Goal: Find specific page/section: Find specific page/section

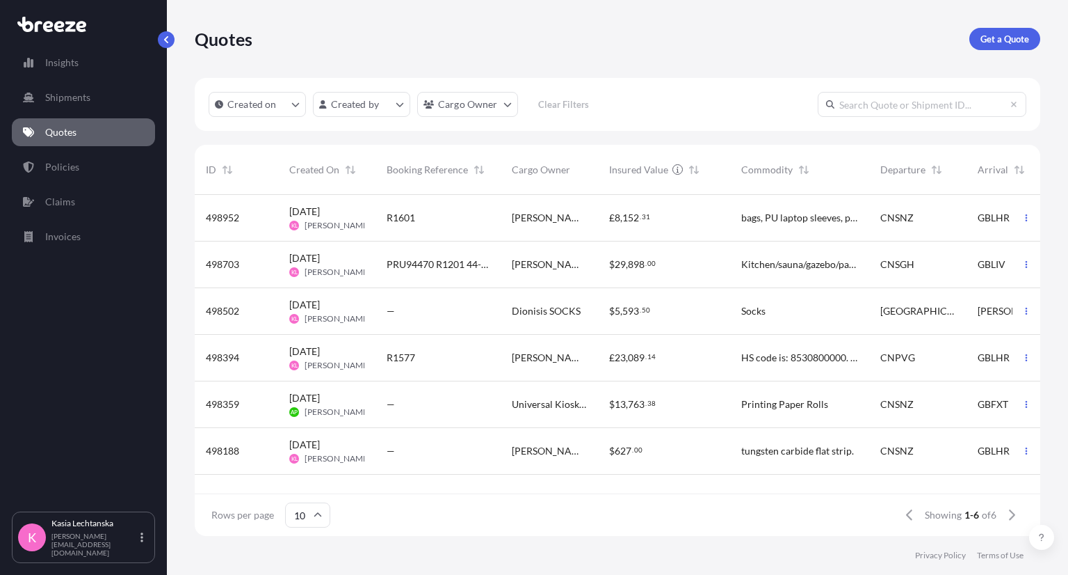
scroll to position [337, 835]
click at [58, 123] on link "Quotes" at bounding box center [83, 132] width 143 height 28
click at [81, 161] on link "Policies" at bounding box center [83, 167] width 143 height 28
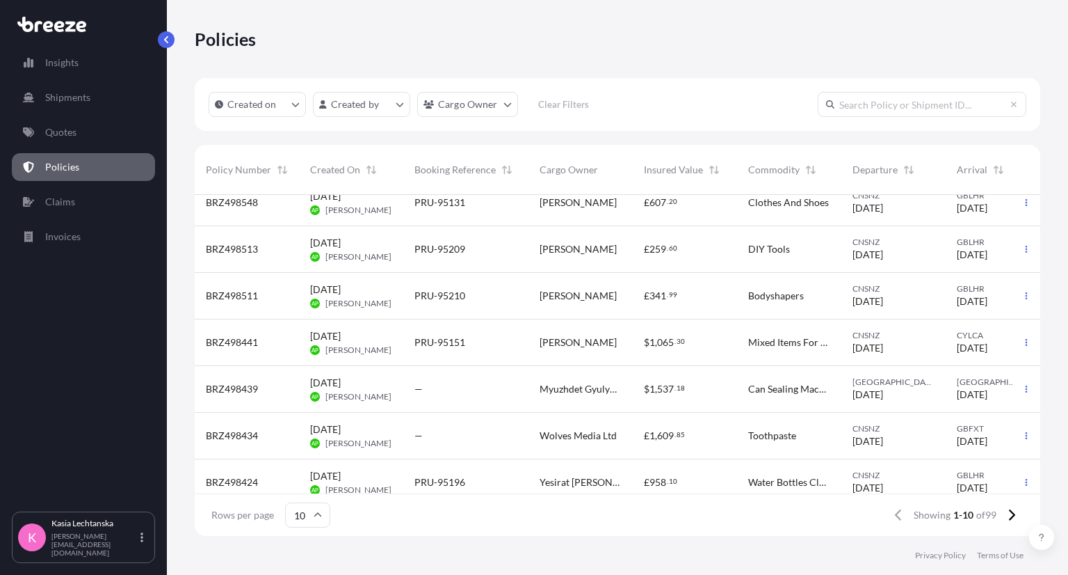
scroll to position [178, 0]
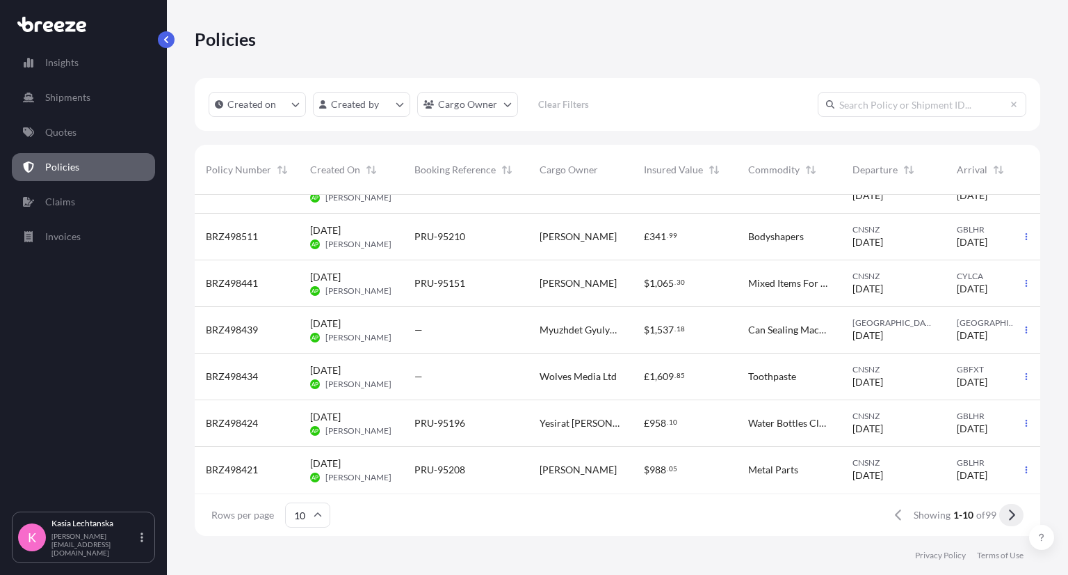
click at [1009, 513] on icon at bounding box center [1012, 514] width 8 height 13
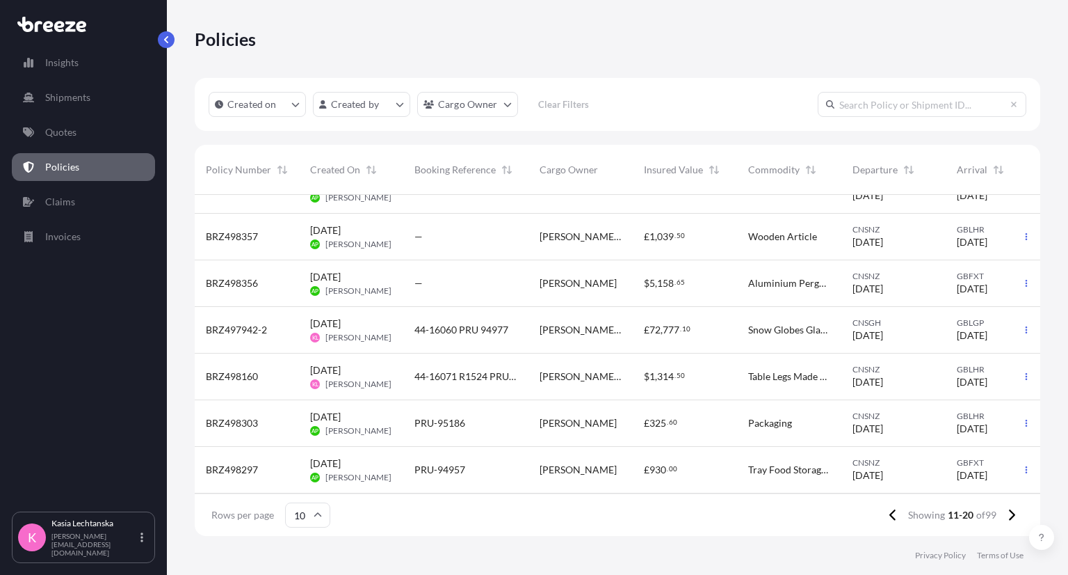
scroll to position [0, 0]
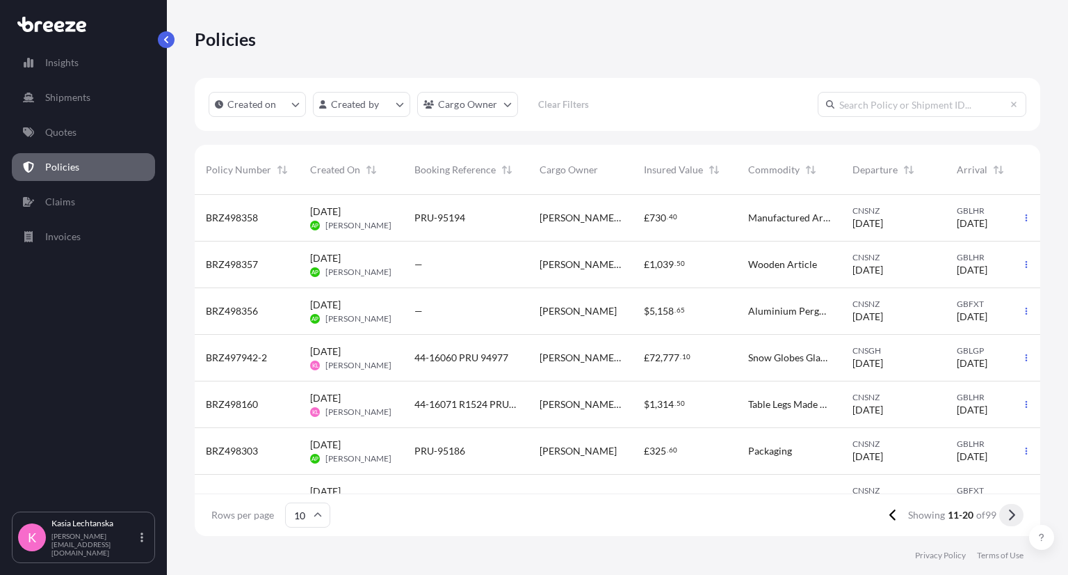
click at [1014, 517] on icon at bounding box center [1012, 514] width 8 height 13
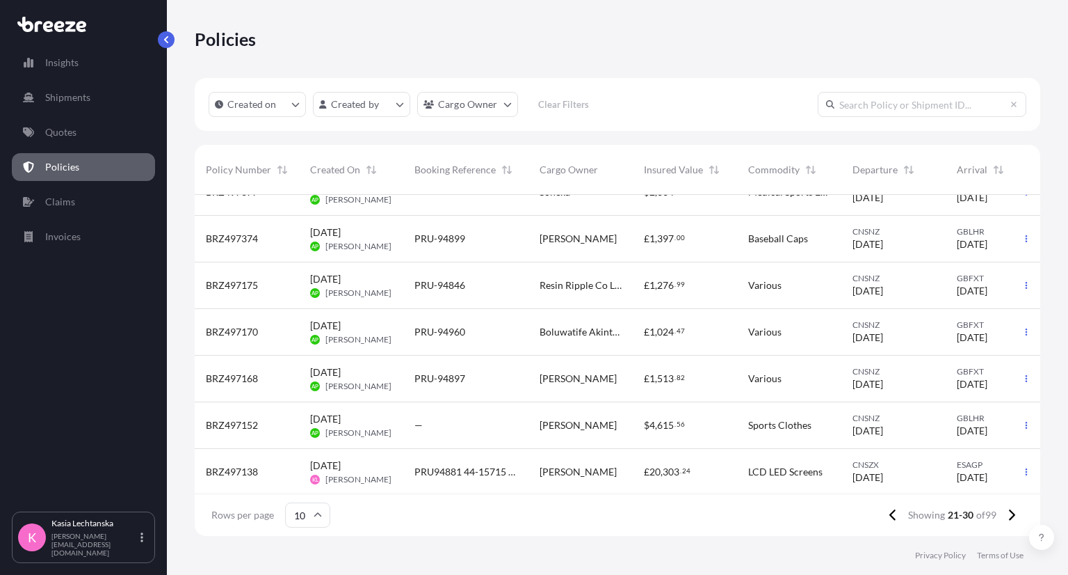
scroll to position [178, 0]
click at [1009, 511] on icon at bounding box center [1012, 514] width 8 height 13
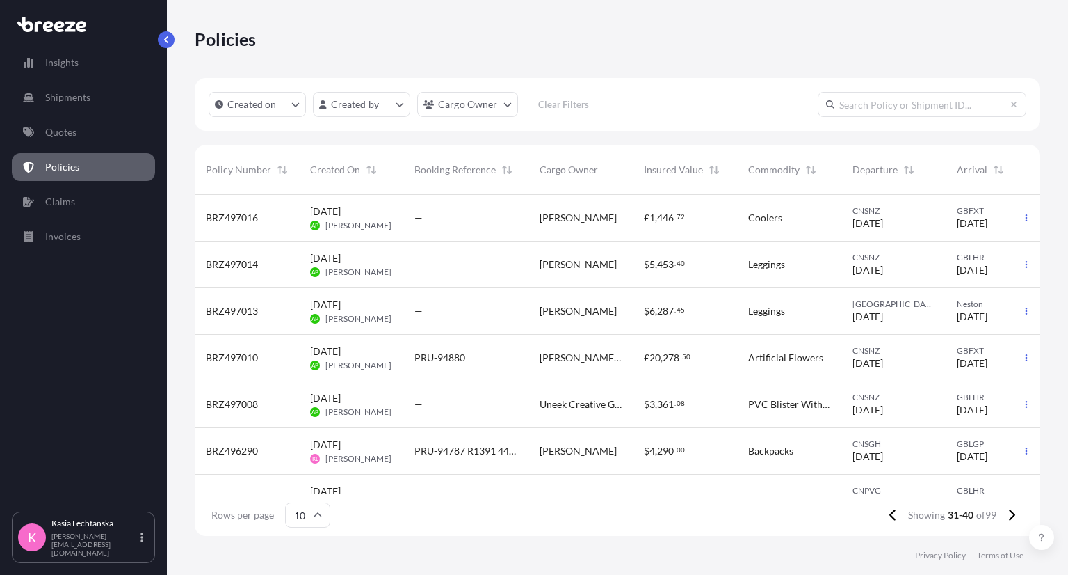
scroll to position [0, 0]
click at [1010, 517] on icon at bounding box center [1012, 514] width 6 height 11
click at [874, 106] on input "text" at bounding box center [922, 104] width 209 height 25
type input "ivor"
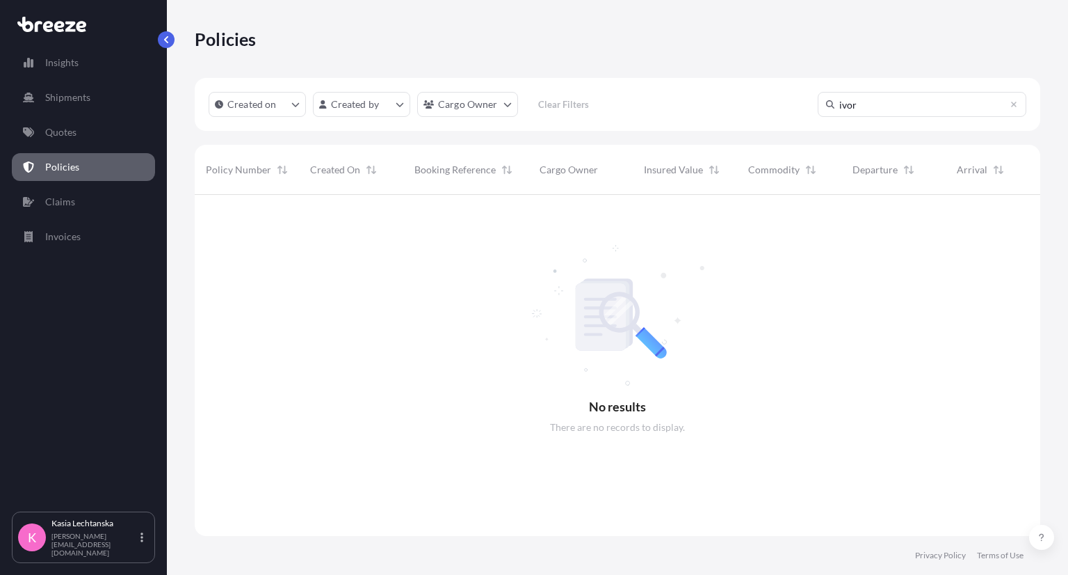
scroll to position [380, 835]
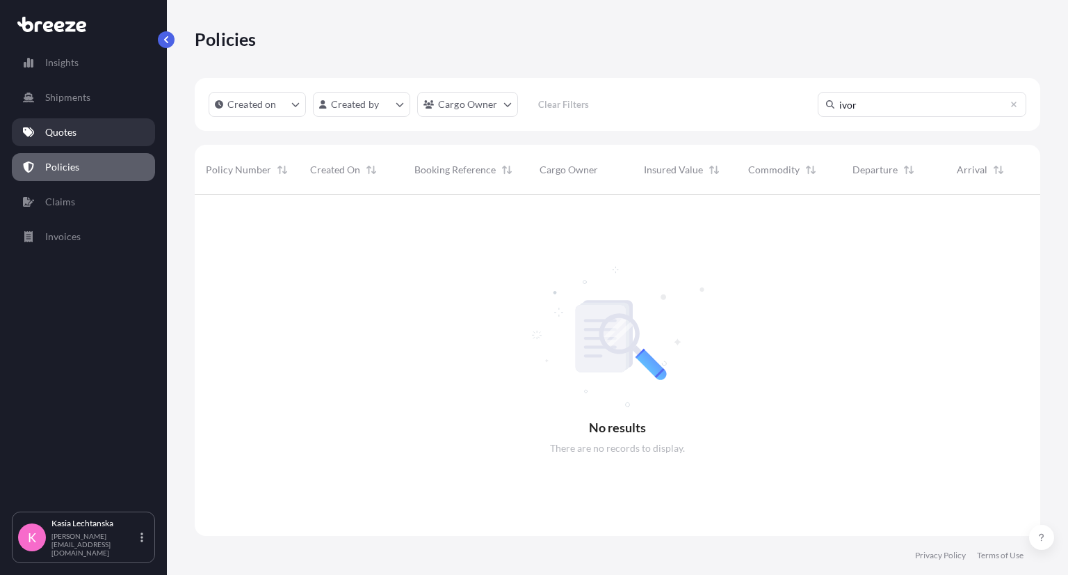
click at [63, 134] on p "Quotes" at bounding box center [60, 132] width 31 height 14
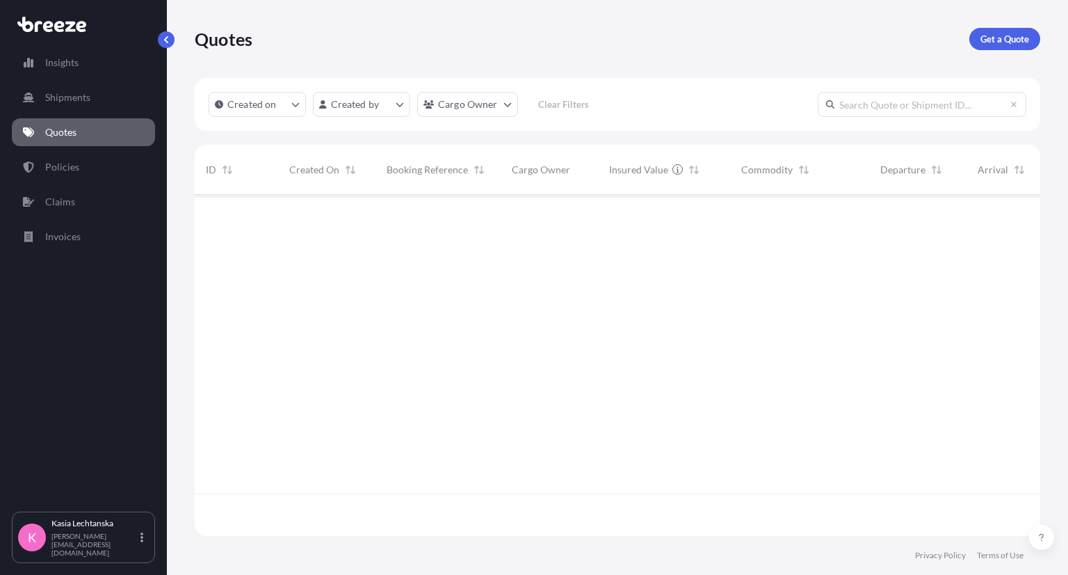
scroll to position [337, 835]
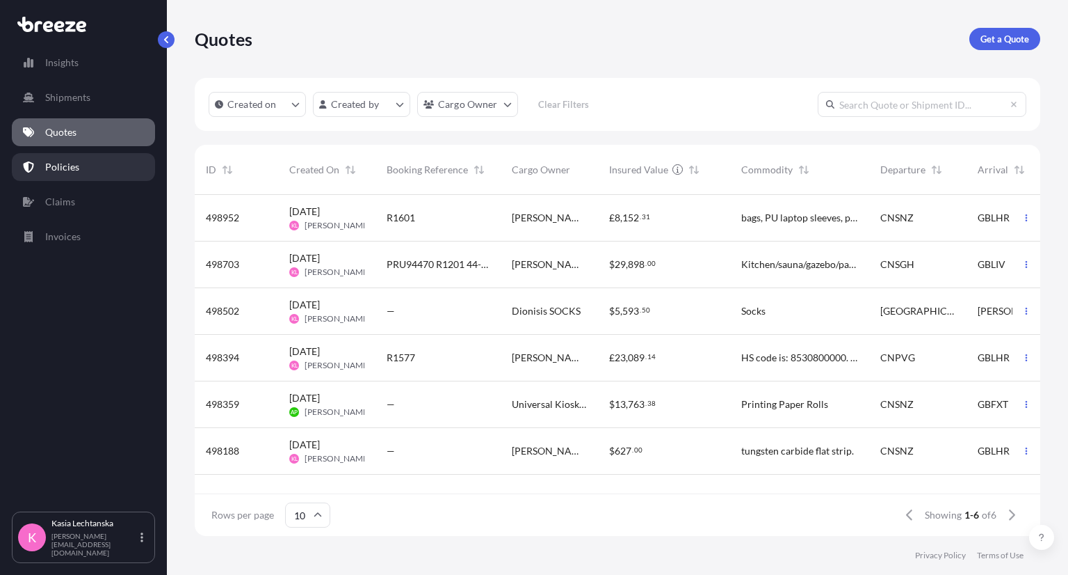
click at [73, 174] on link "Policies" at bounding box center [83, 167] width 143 height 28
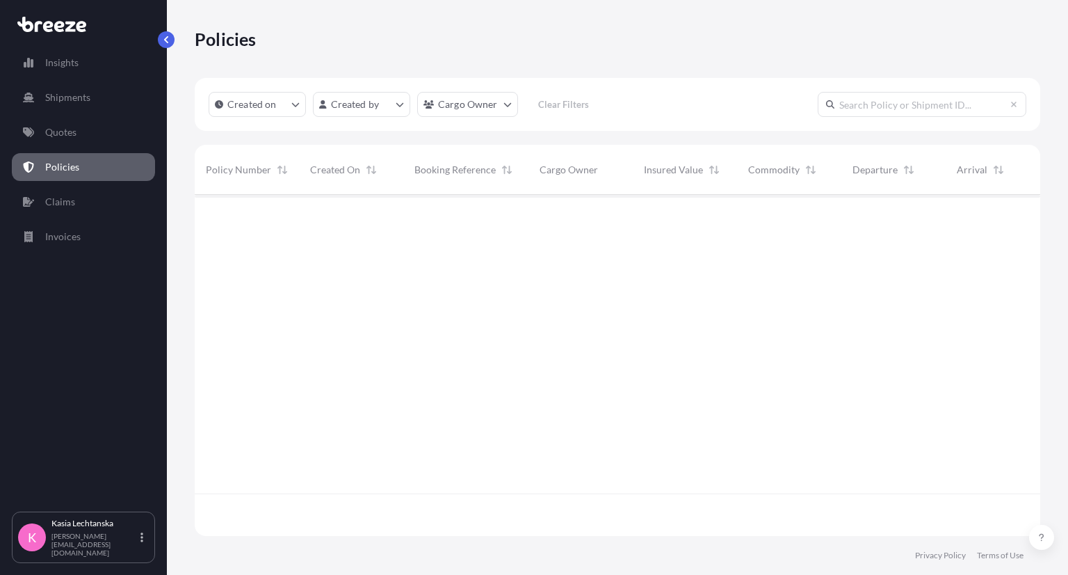
scroll to position [337, 835]
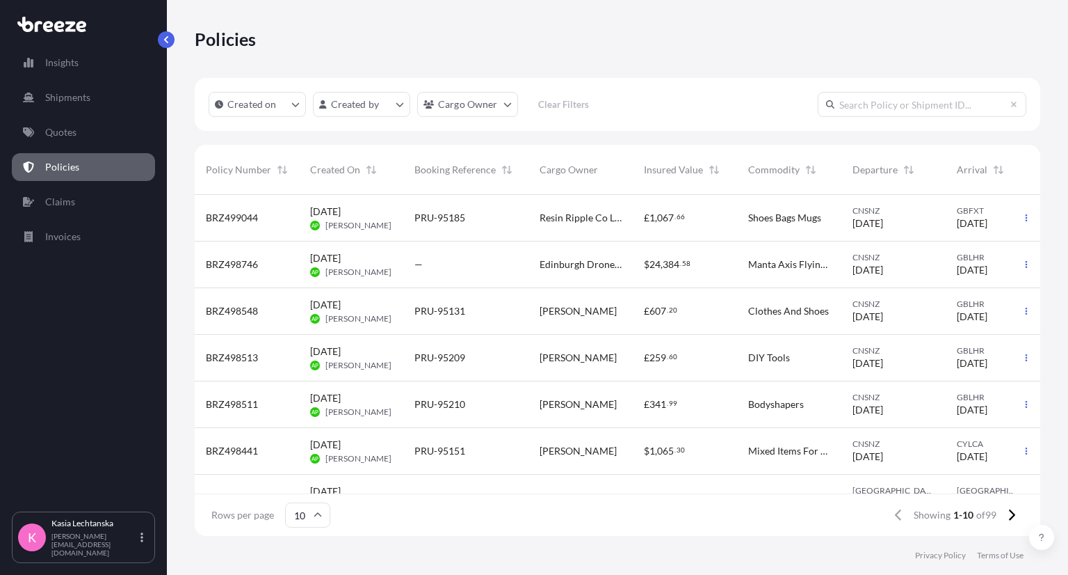
click at [906, 106] on input "text" at bounding box center [922, 104] width 209 height 25
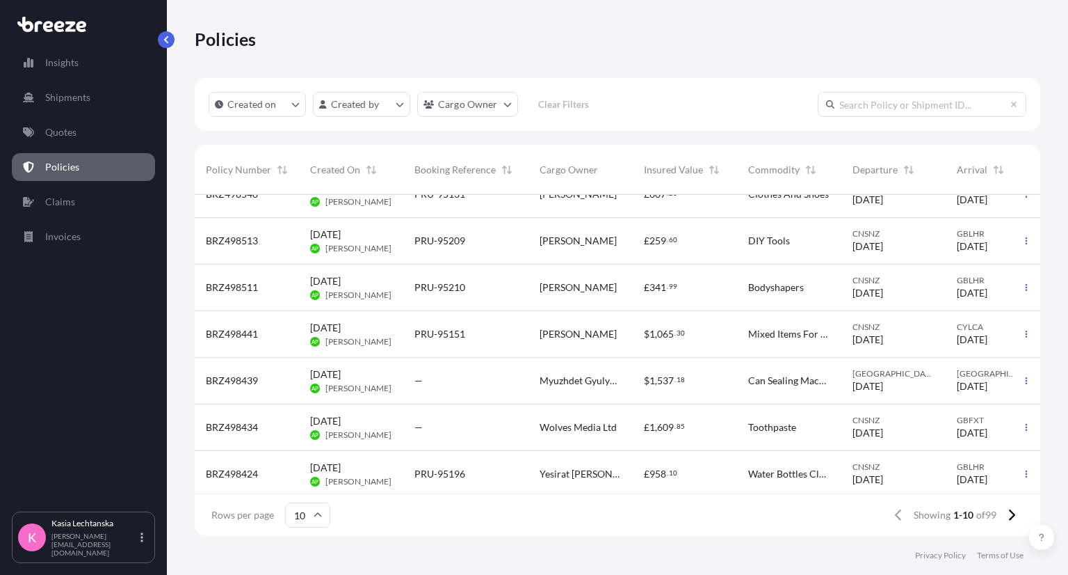
scroll to position [178, 0]
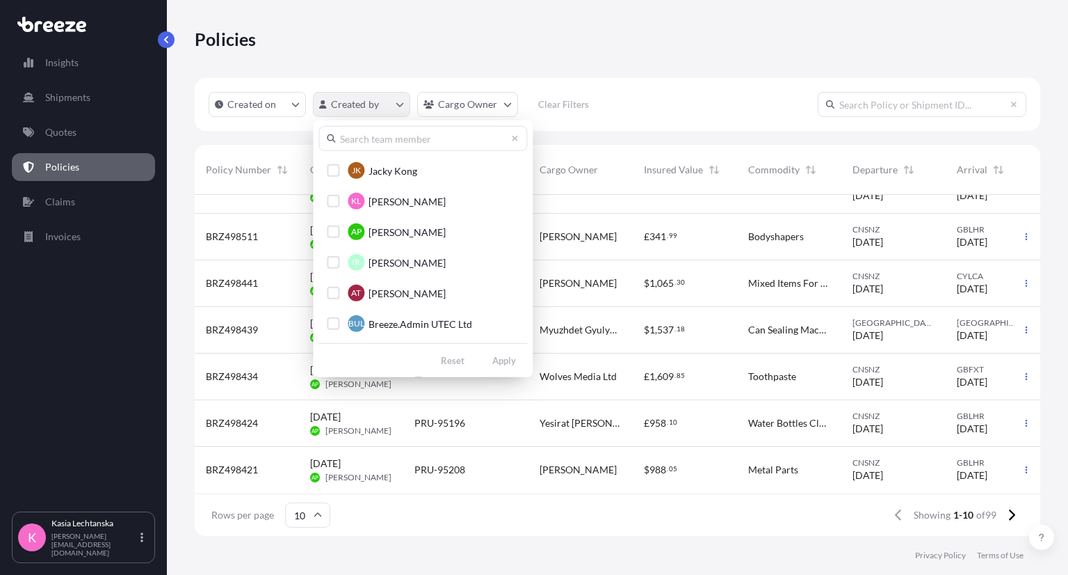
click at [358, 104] on html "Insights Shipments Quotes Policies Claims Invoices K [PERSON_NAME] [PERSON_NAME…" at bounding box center [534, 287] width 1068 height 575
click at [412, 198] on span "[PERSON_NAME]" at bounding box center [407, 201] width 77 height 14
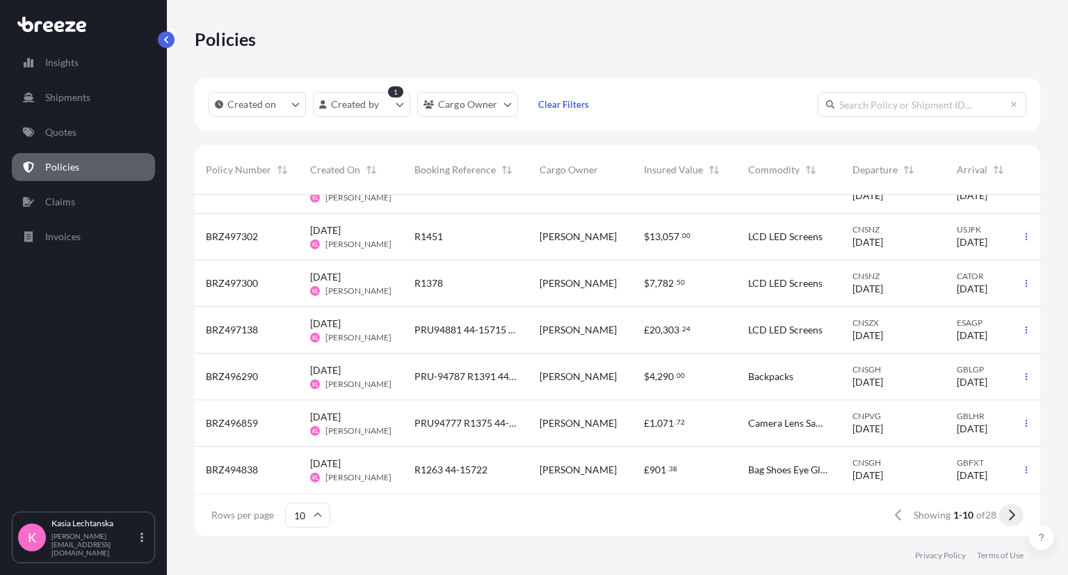
click at [1013, 518] on icon at bounding box center [1012, 514] width 8 height 13
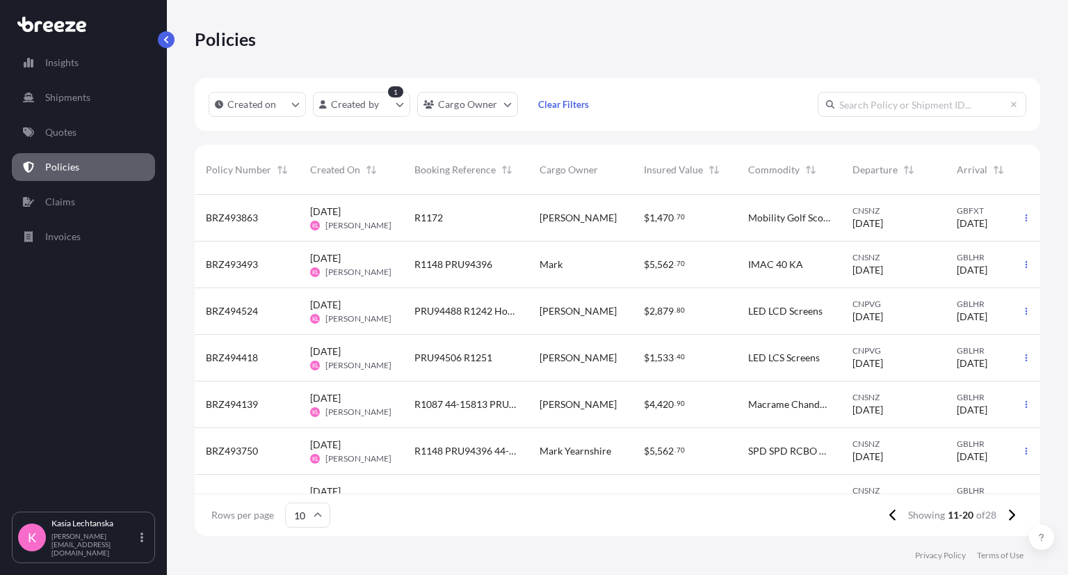
click at [608, 223] on div "[PERSON_NAME]" at bounding box center [581, 218] width 82 height 14
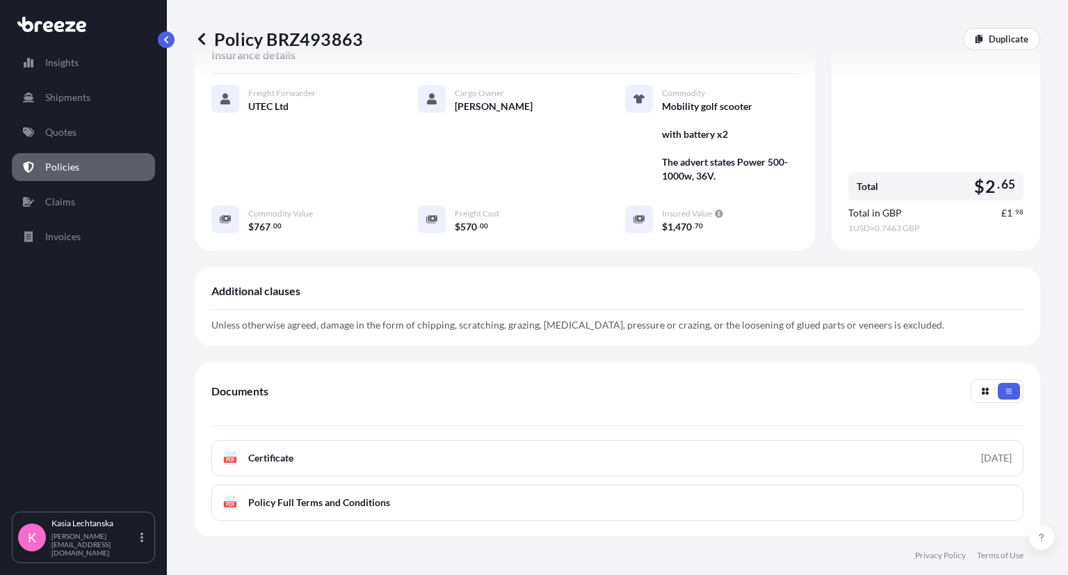
scroll to position [348, 0]
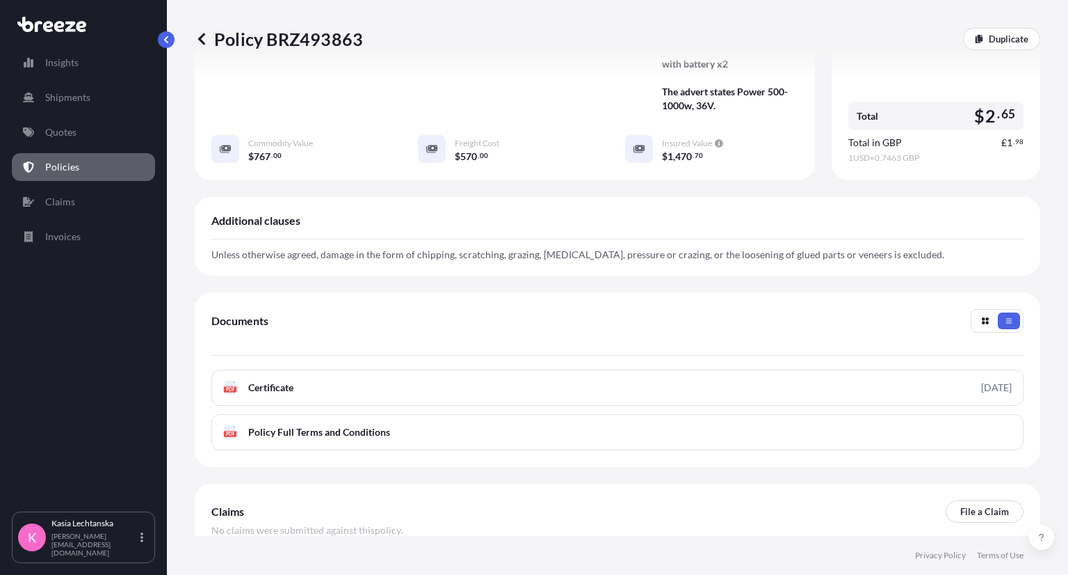
click at [584, 284] on div "Shipment details Booking Reference : R1172 Place of Loading [GEOGRAPHIC_DATA], …" at bounding box center [618, 172] width 846 height 885
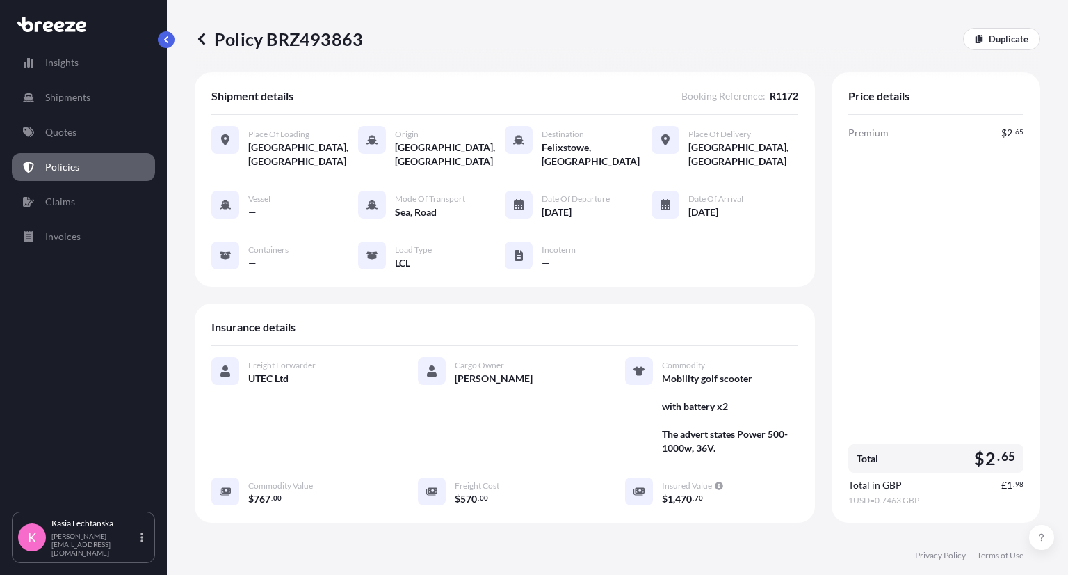
scroll to position [0, 0]
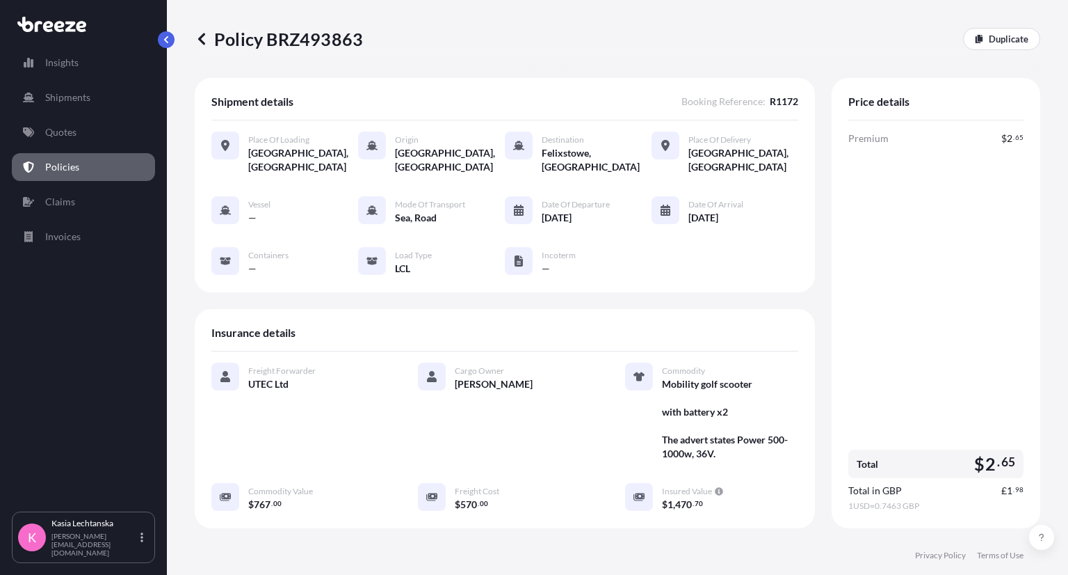
click at [647, 302] on div "Shipment details Booking Reference : R1172 Place of Loading [GEOGRAPHIC_DATA], …" at bounding box center [505, 303] width 620 height 450
click at [648, 75] on div "Policy BRZ493863 Duplicate" at bounding box center [618, 39] width 846 height 78
click at [451, 99] on div "Shipment details Booking Reference : R1172" at bounding box center [504, 108] width 587 height 26
click at [81, 155] on link "Policies" at bounding box center [83, 167] width 143 height 28
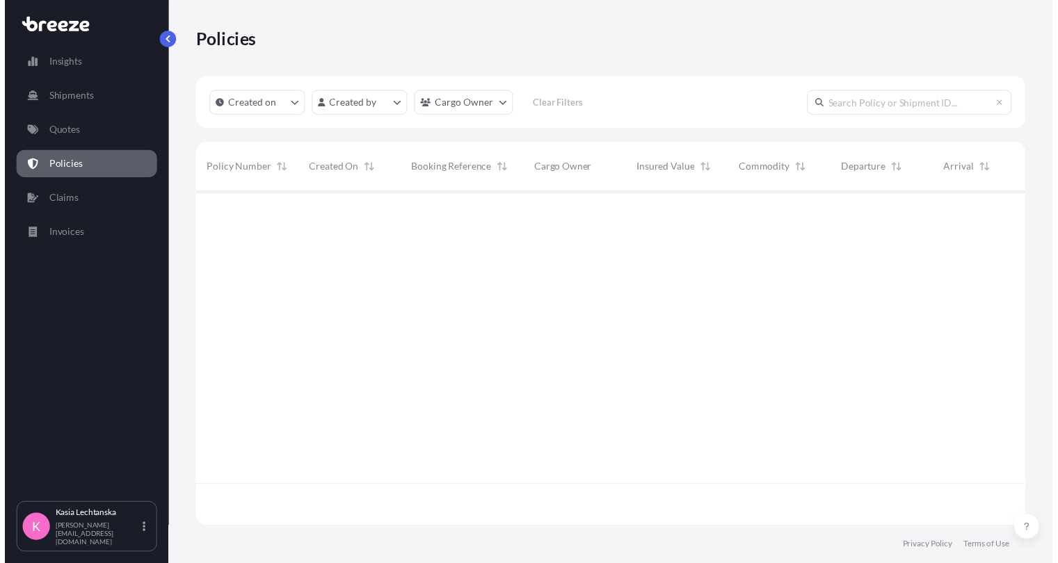
scroll to position [337, 835]
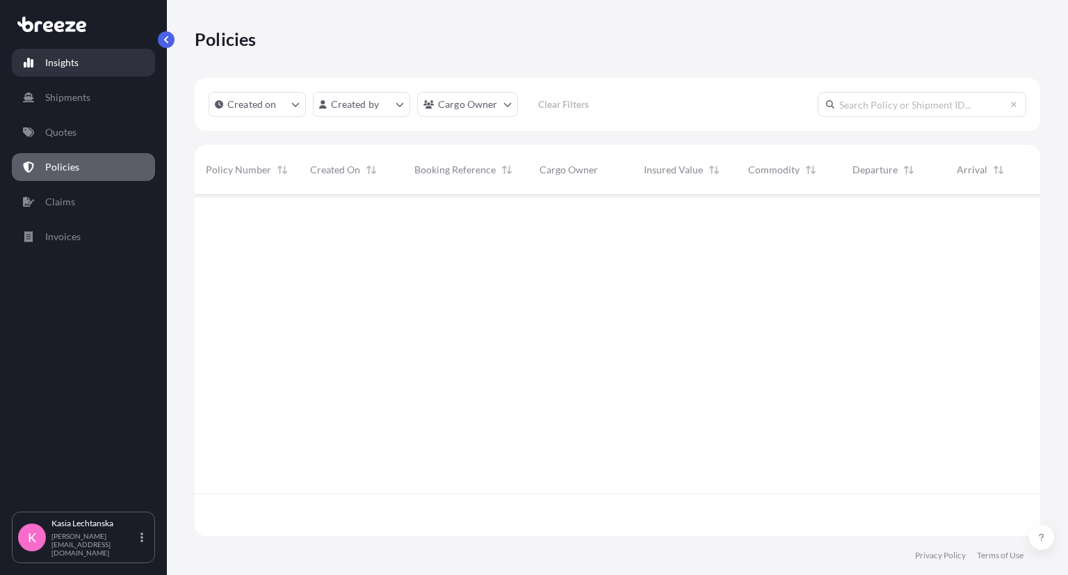
click at [63, 63] on p "Insights" at bounding box center [61, 63] width 33 height 14
select select "2025"
